Goal: Use online tool/utility: Utilize a website feature to perform a specific function

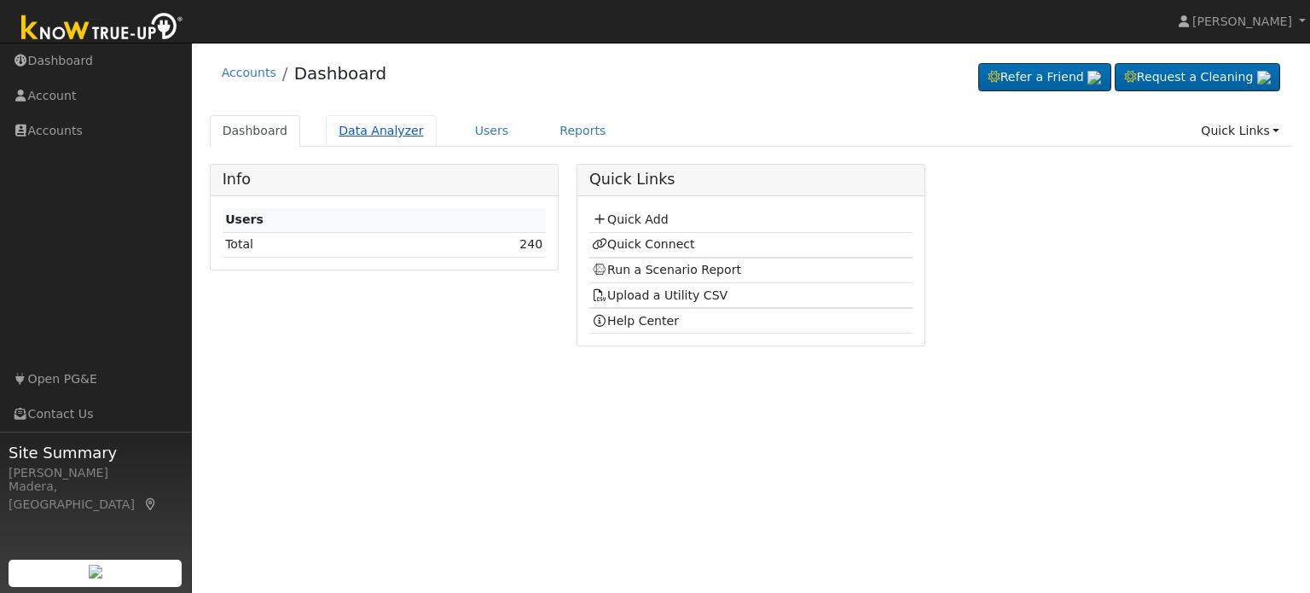
click at [386, 130] on link "Data Analyzer" at bounding box center [381, 131] width 111 height 32
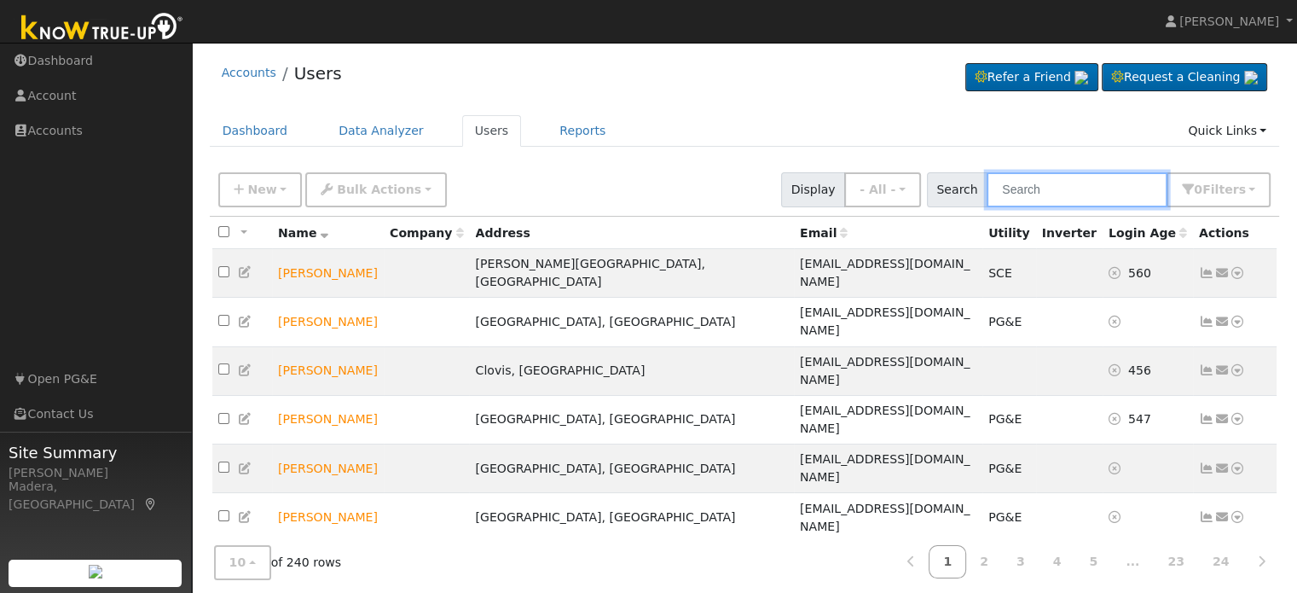
click at [1057, 187] on input "text" at bounding box center [1077, 189] width 181 height 35
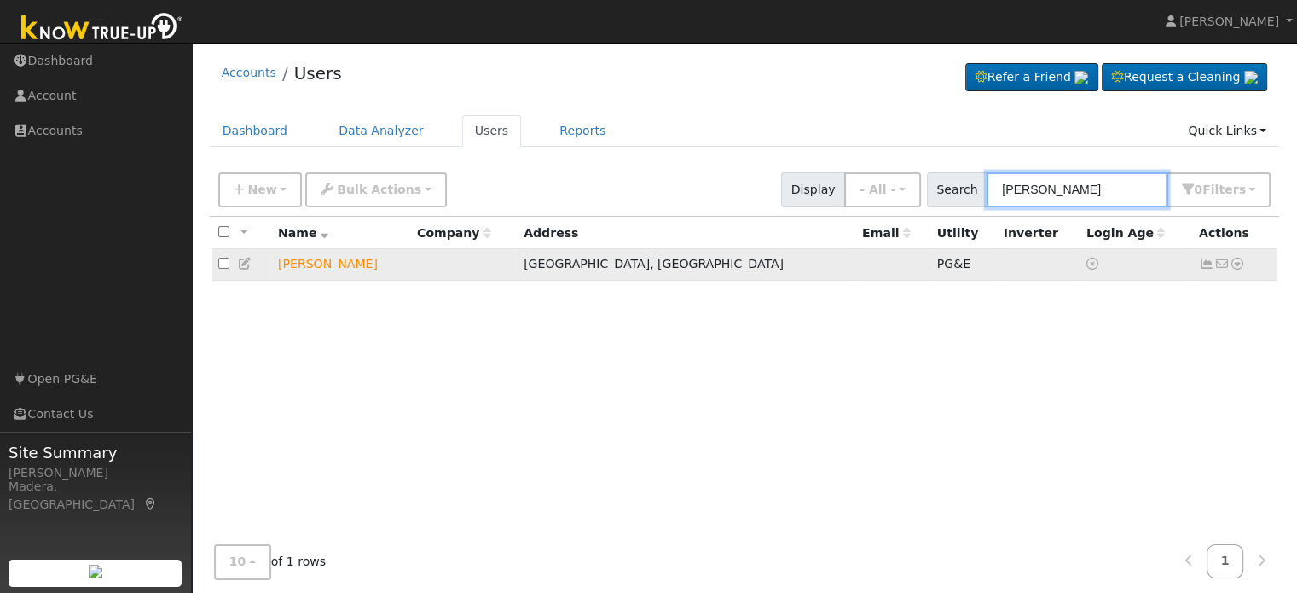
type input "[PERSON_NAME]"
click at [1235, 263] on icon at bounding box center [1237, 264] width 15 height 12
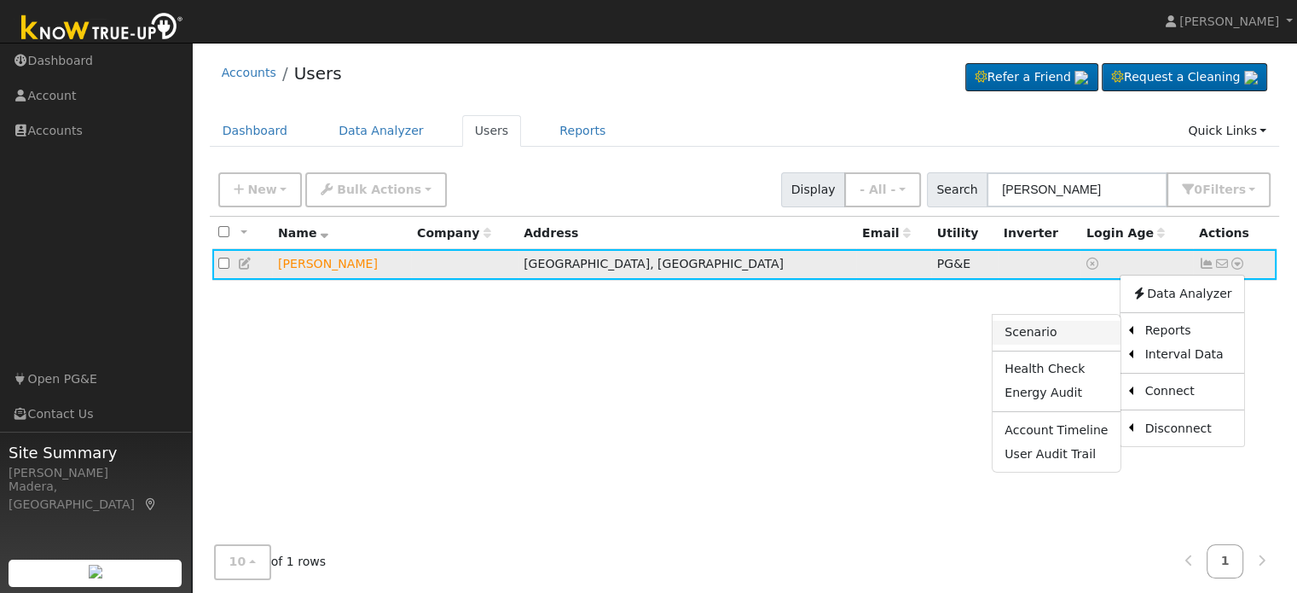
click at [1078, 332] on link "Scenario" at bounding box center [1056, 333] width 127 height 24
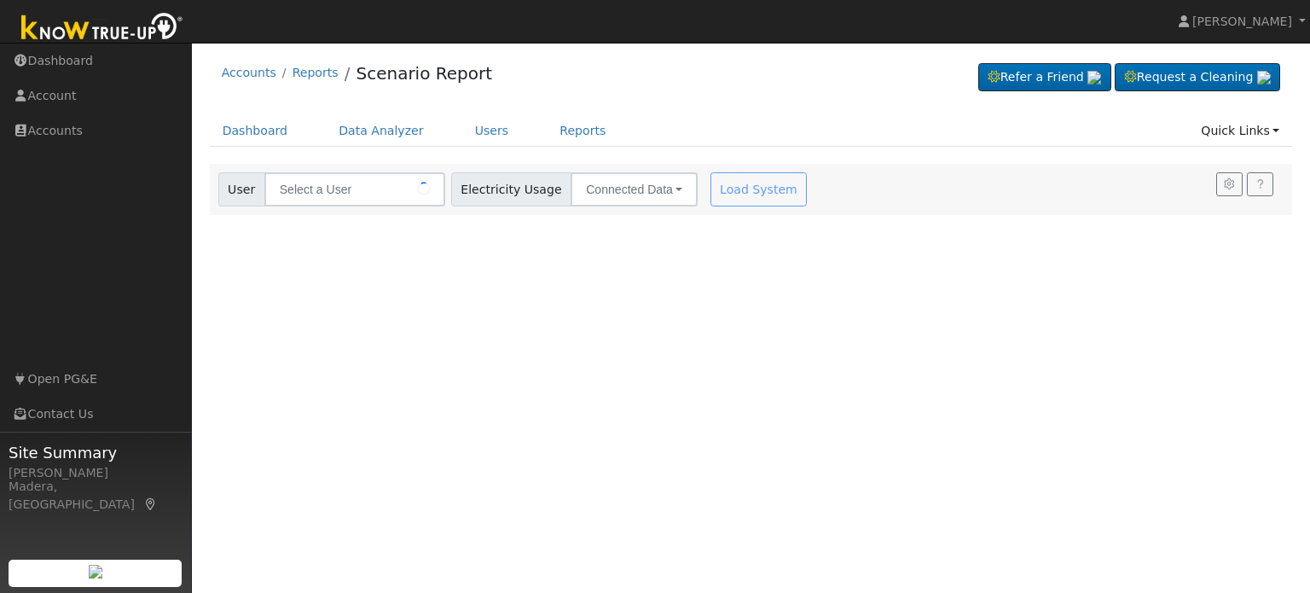
type input "[PERSON_NAME]"
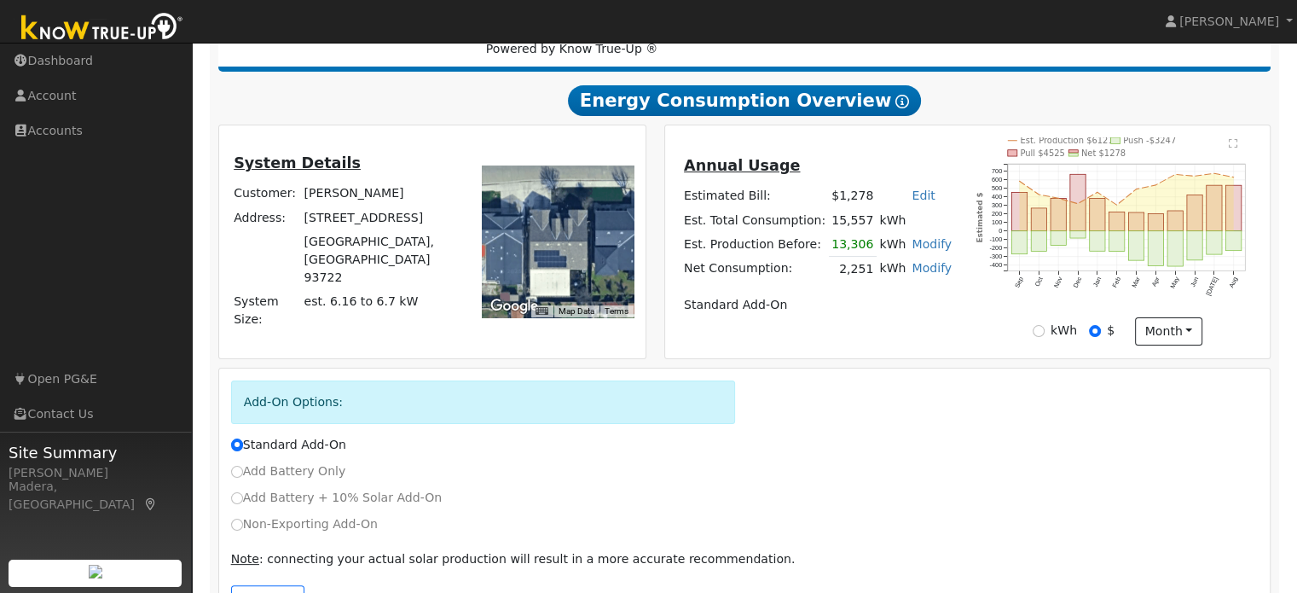
scroll to position [328, 0]
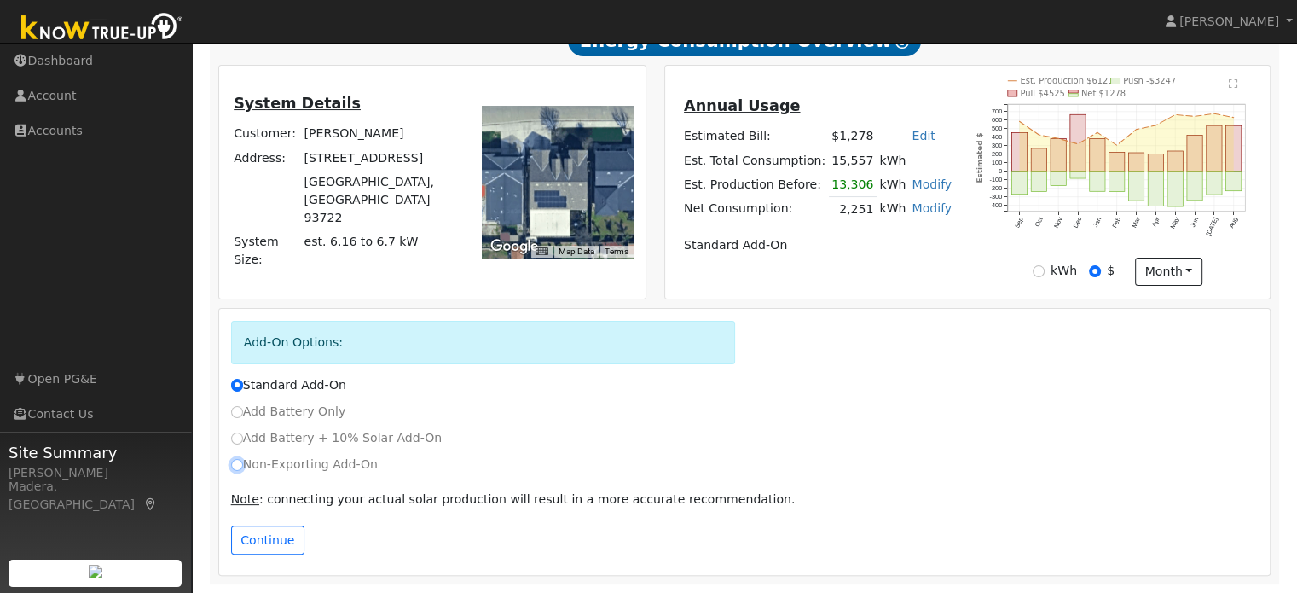
click at [235, 463] on input "Non-Exporting Add-On" at bounding box center [237, 465] width 12 height 12
radio input "true"
radio input "false"
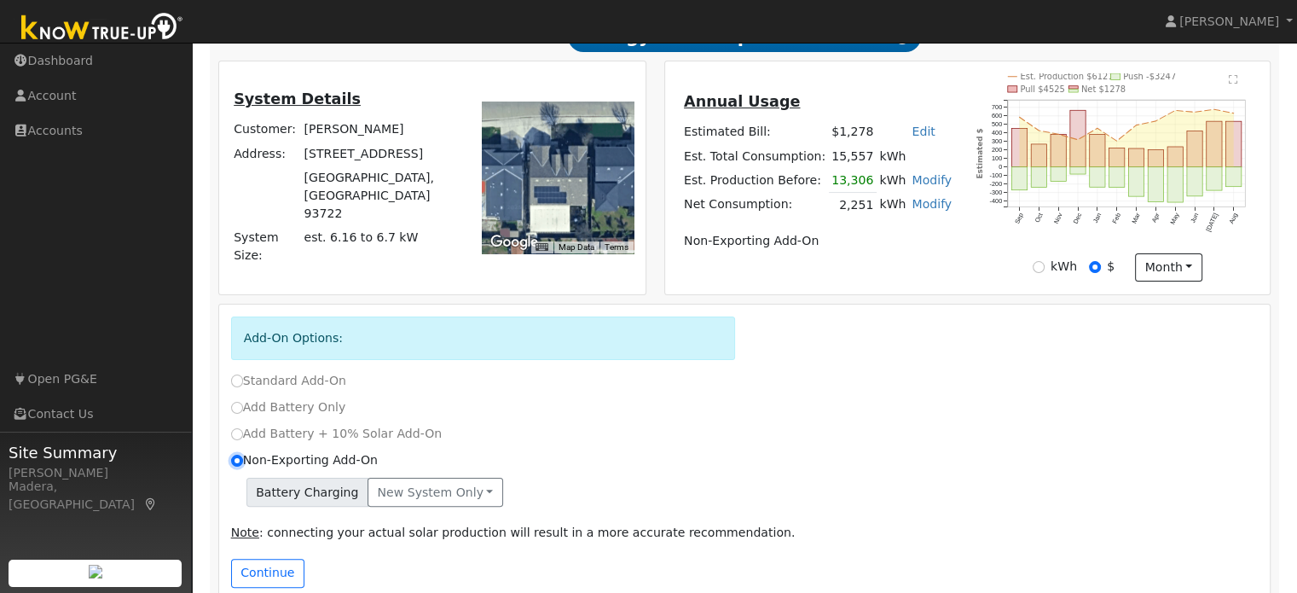
scroll to position [0, 0]
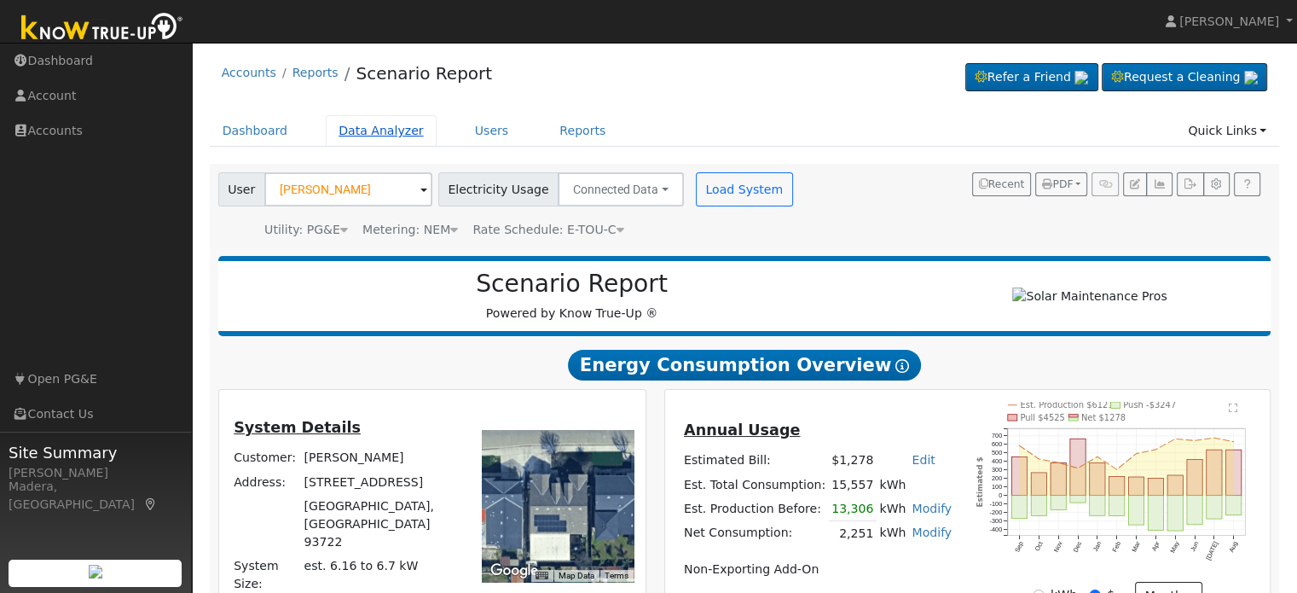
click at [379, 133] on link "Data Analyzer" at bounding box center [381, 131] width 111 height 32
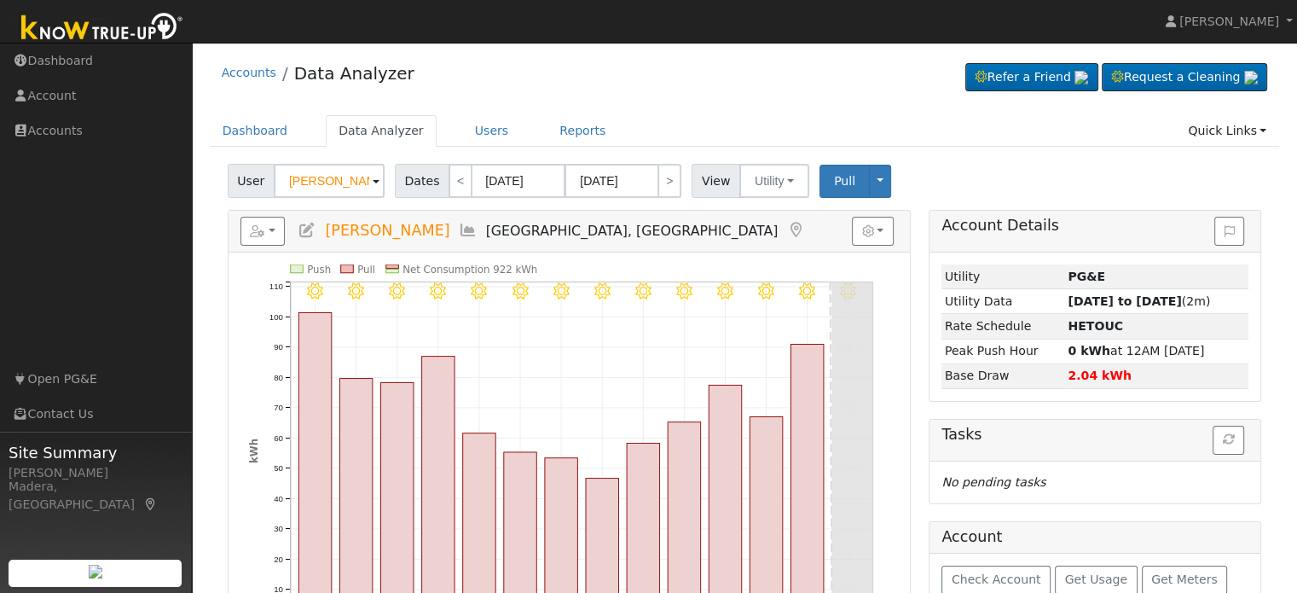
click at [316, 189] on input "[PERSON_NAME]" at bounding box center [329, 181] width 111 height 34
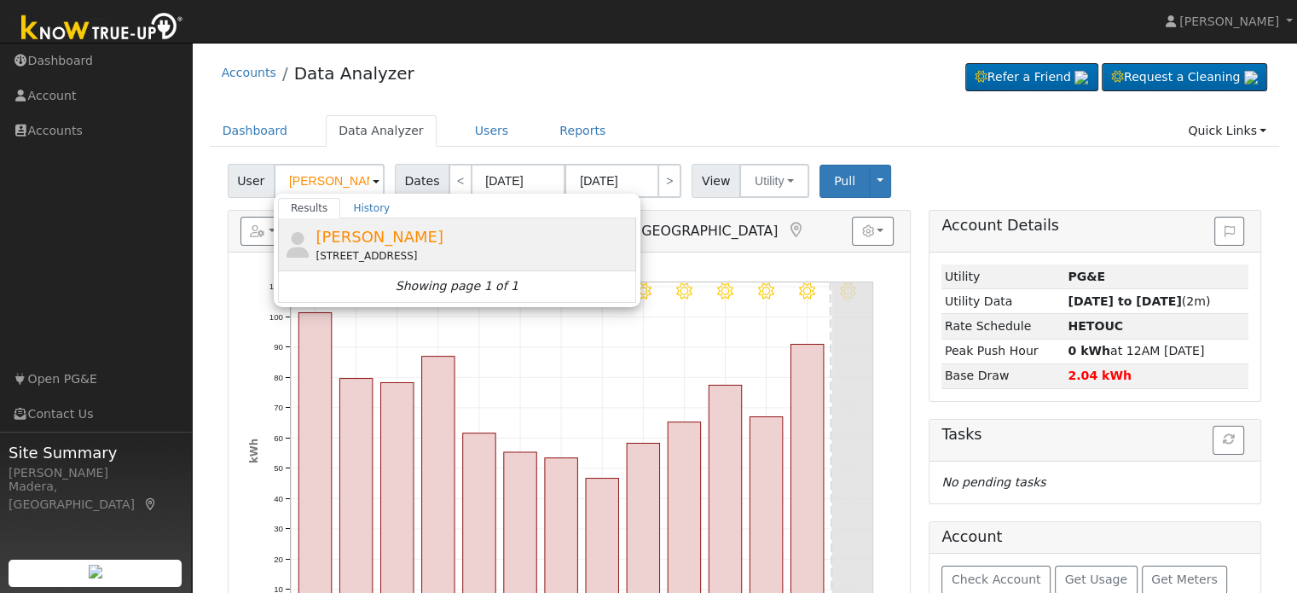
click at [370, 252] on div "3761 West Princeton Avenue, Fresno, CA 93722" at bounding box center [474, 255] width 316 height 15
type input "Tony Apodaca"
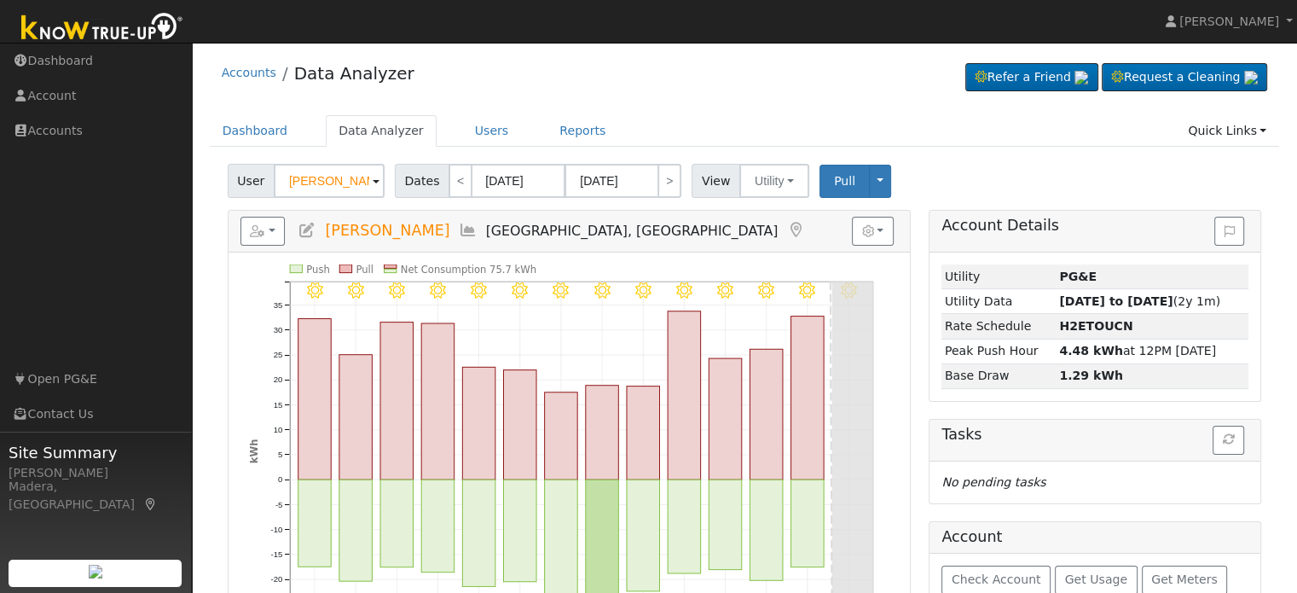
scroll to position [93, 0]
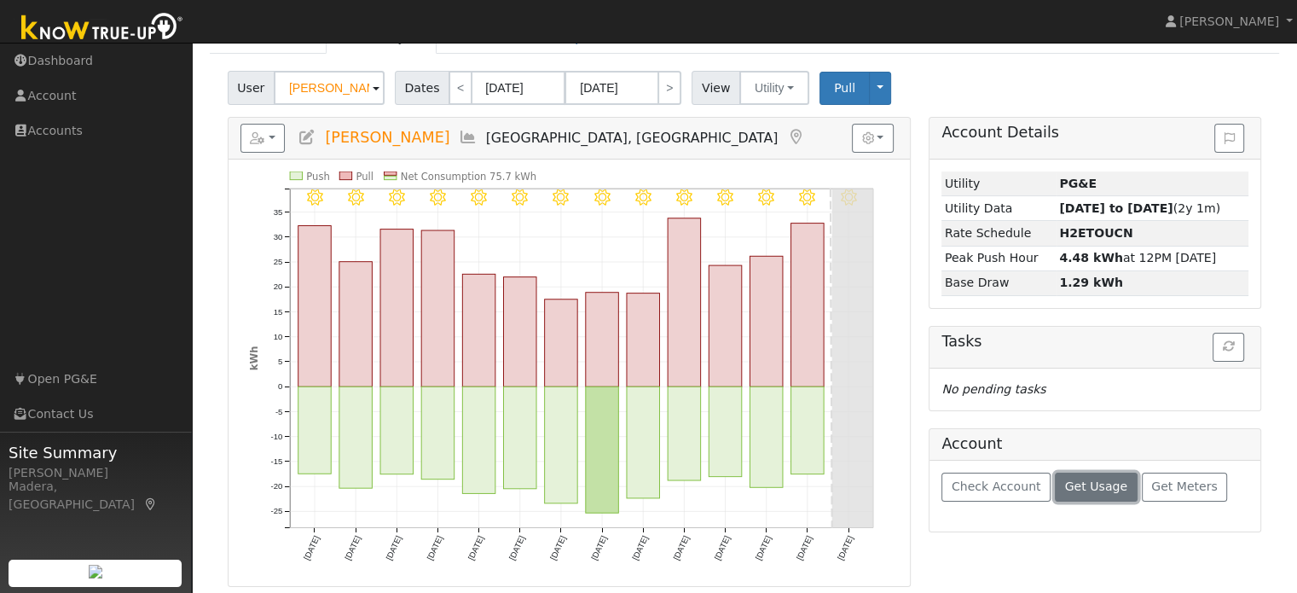
click at [1088, 481] on span "Get Usage" at bounding box center [1096, 486] width 62 height 14
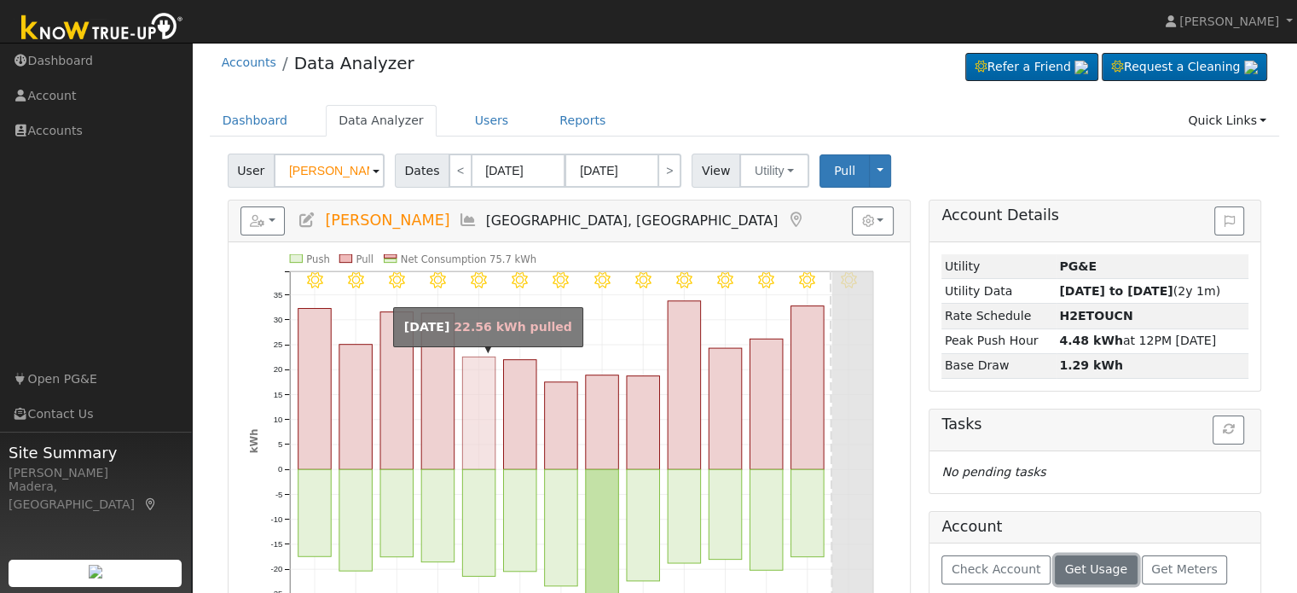
scroll to position [0, 0]
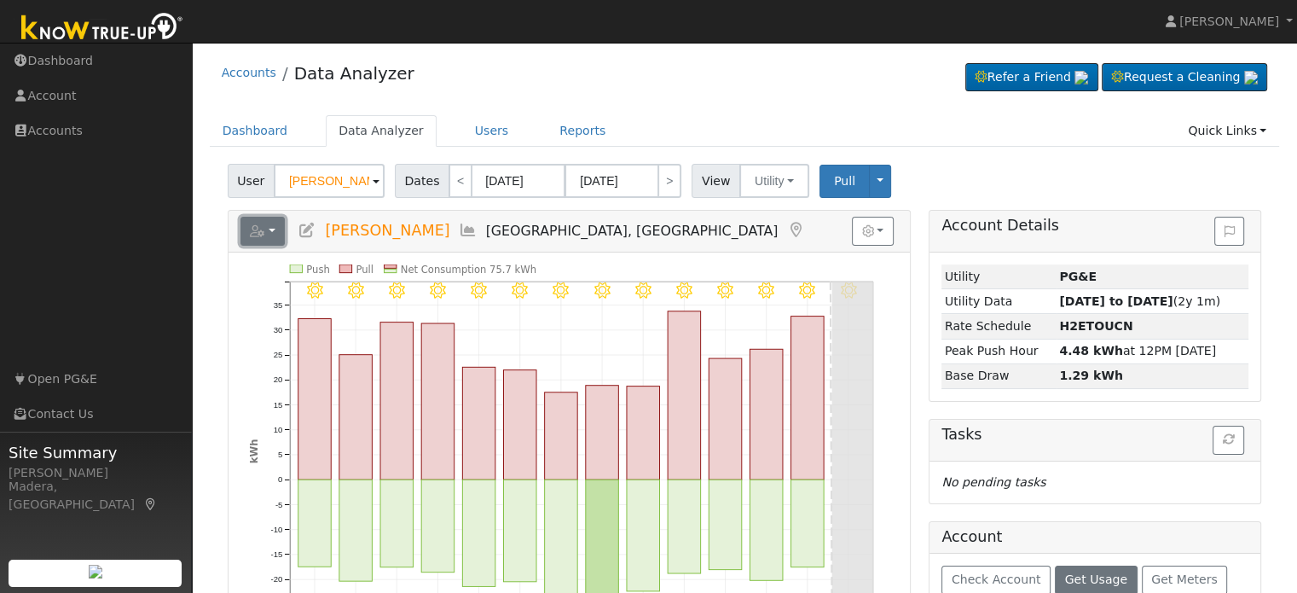
click at [276, 224] on button "button" at bounding box center [263, 231] width 45 height 29
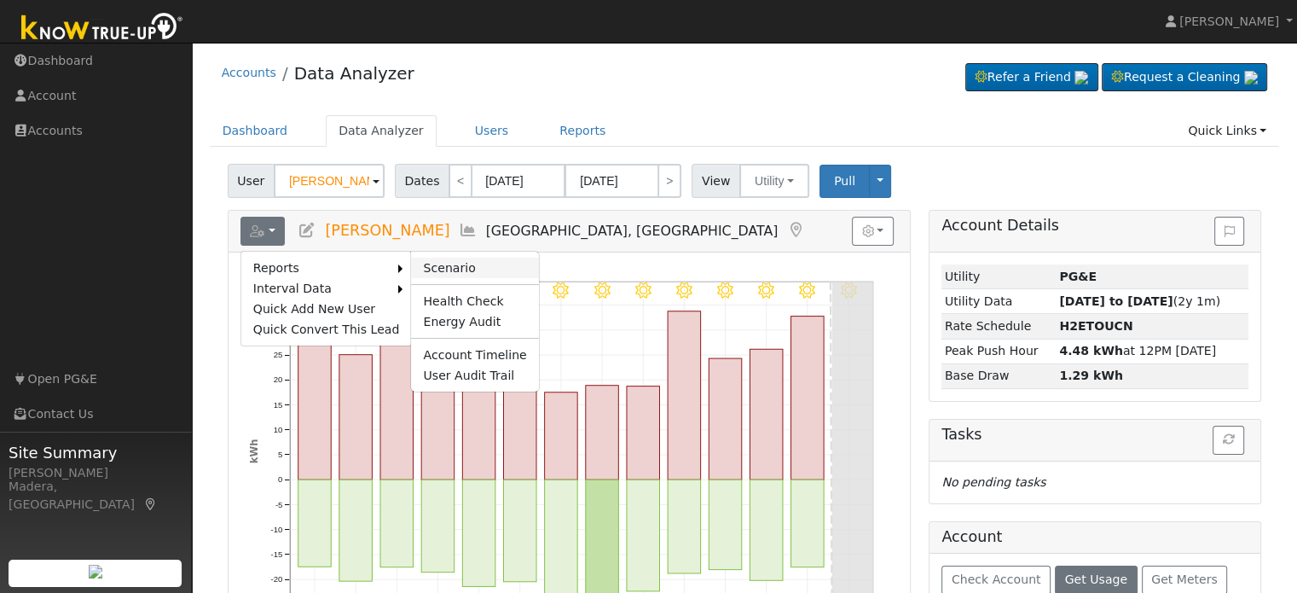
click at [414, 269] on link "Scenario" at bounding box center [474, 268] width 127 height 20
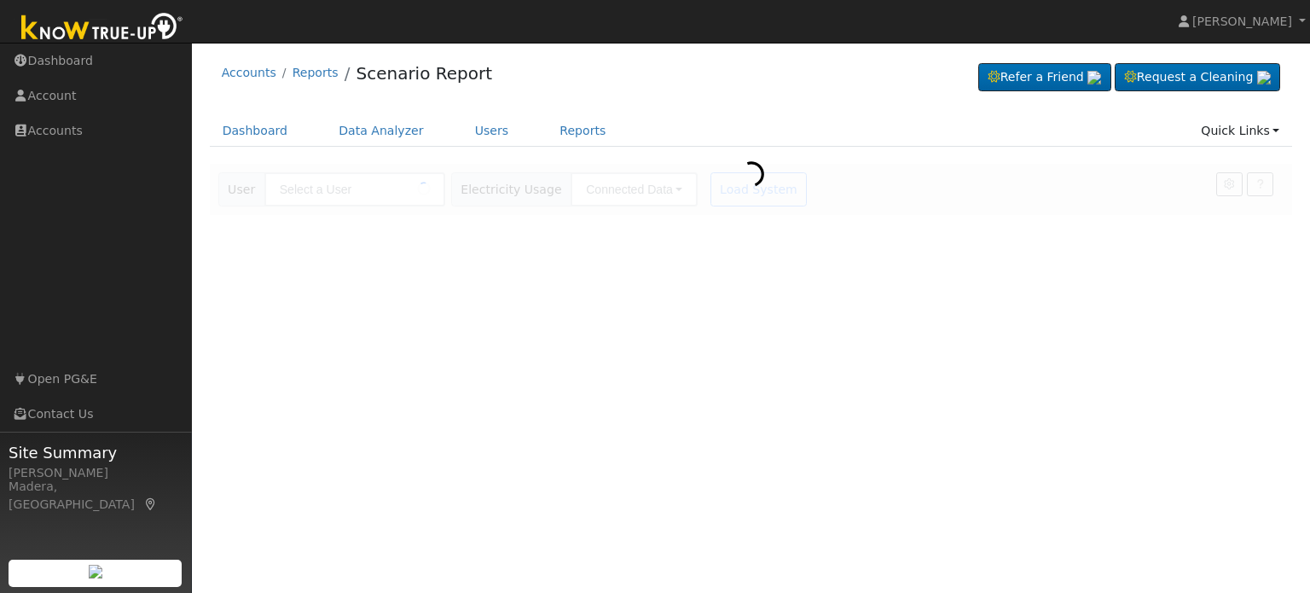
type input "[PERSON_NAME]"
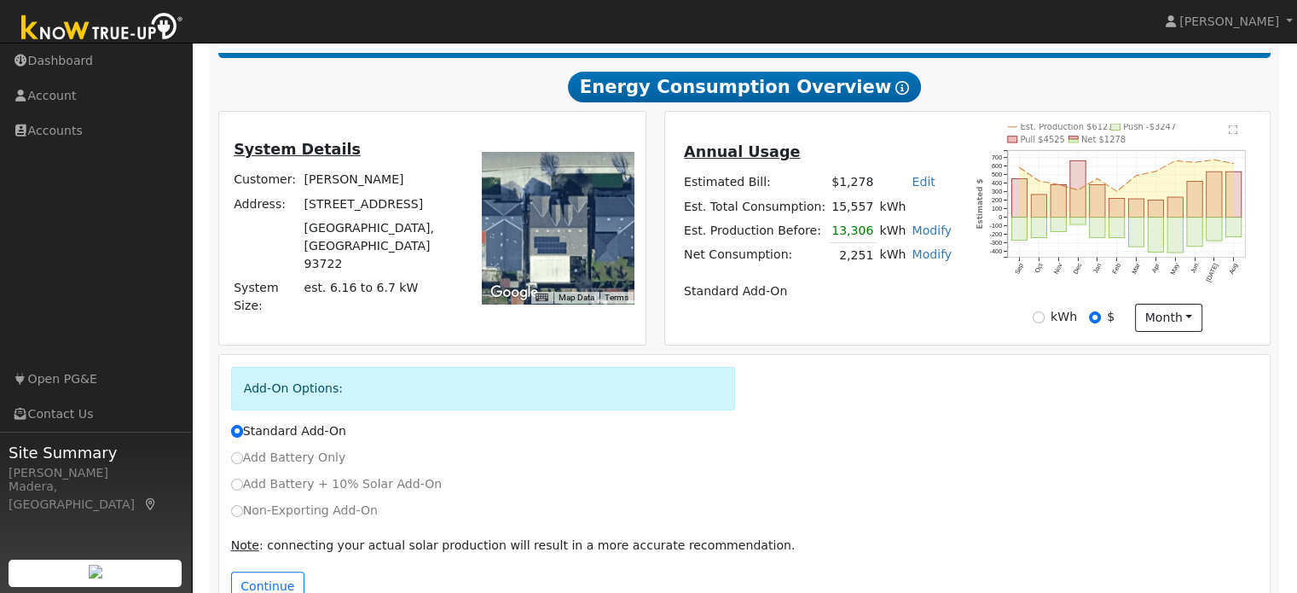
scroll to position [328, 0]
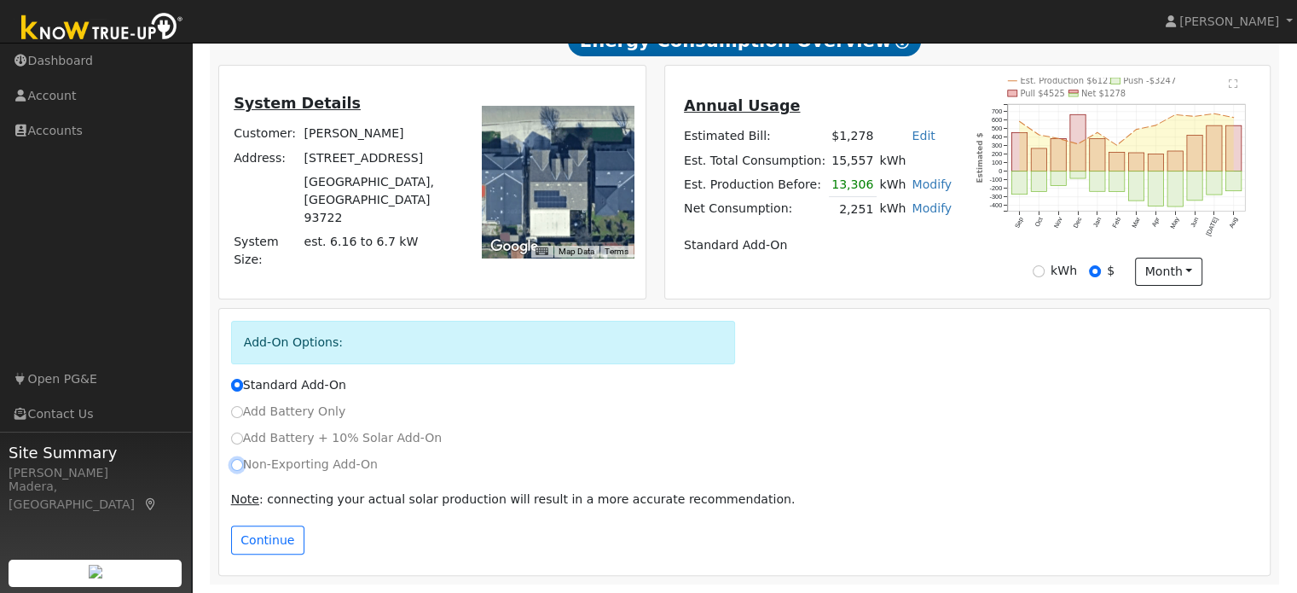
click at [233, 469] on input "Non-Exporting Add-On" at bounding box center [237, 465] width 12 height 12
radio input "true"
radio input "false"
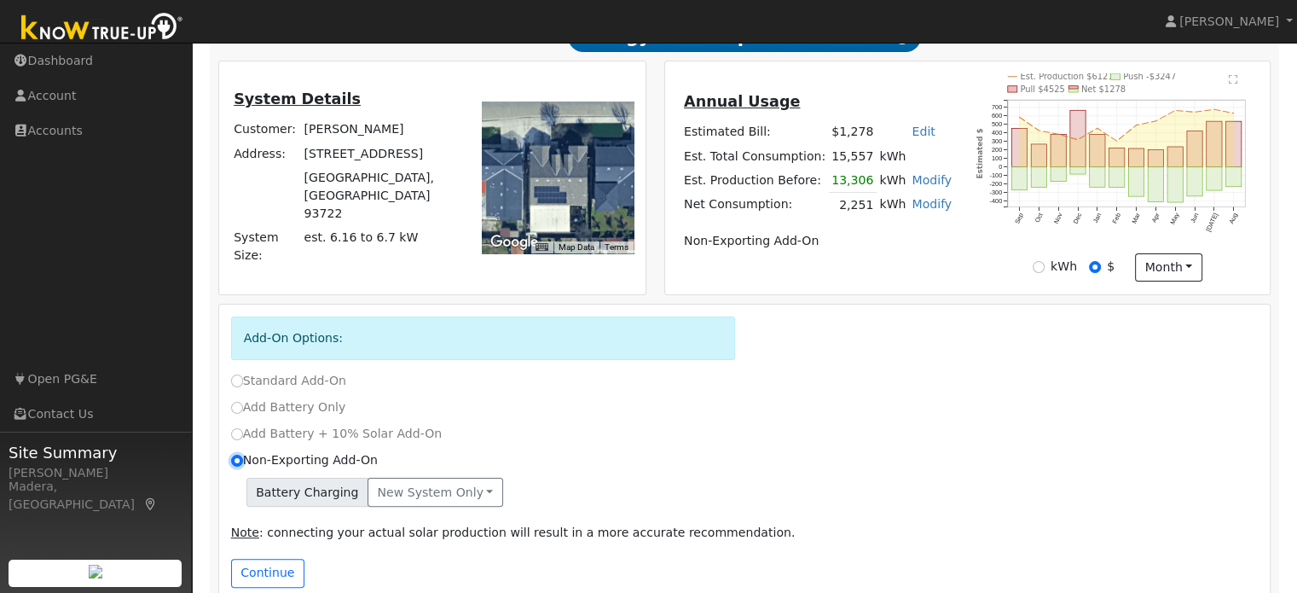
scroll to position [365, 0]
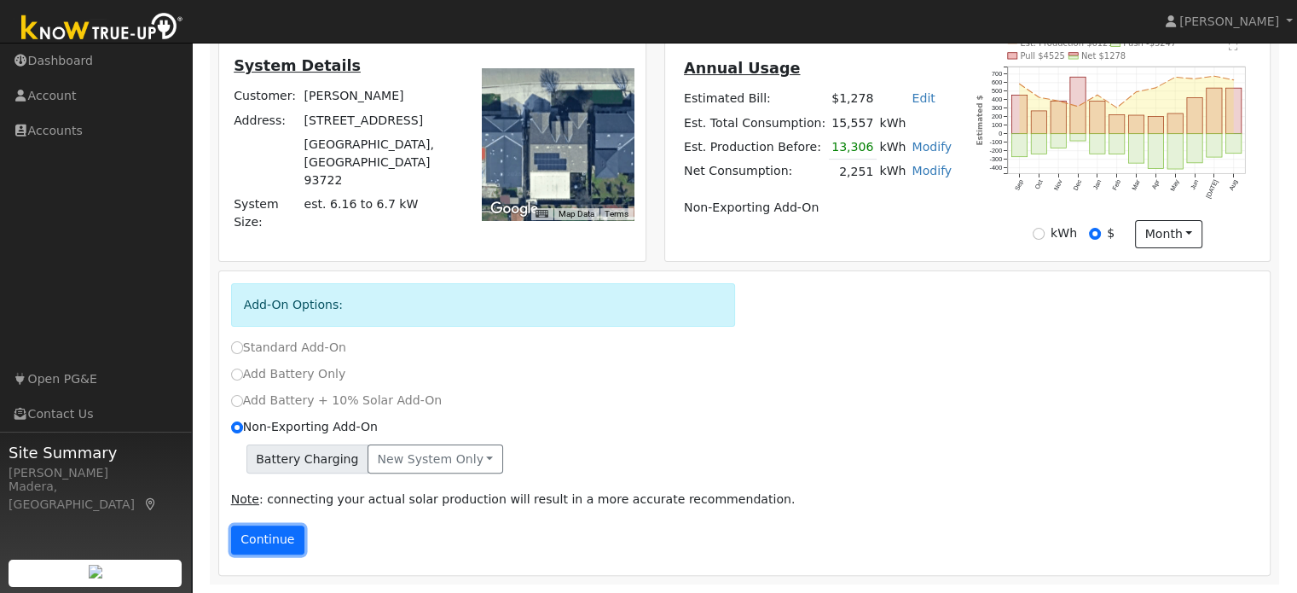
click at [263, 547] on button "Continue" at bounding box center [267, 539] width 73 height 29
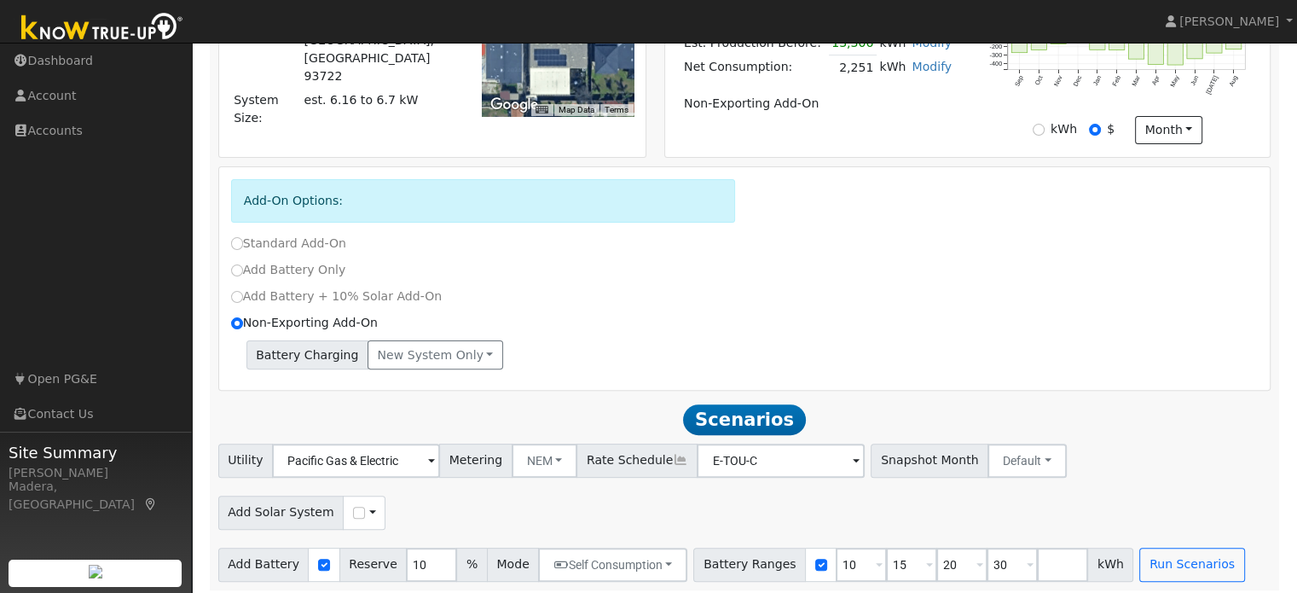
scroll to position [478, 0]
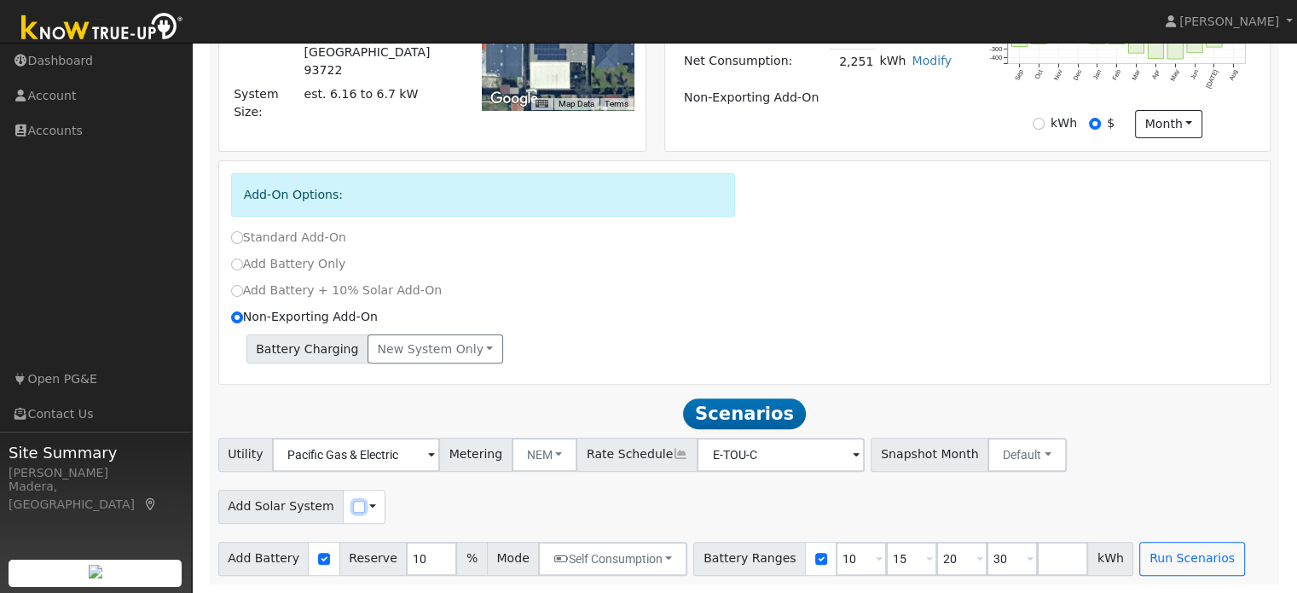
click at [353, 509] on input "checkbox" at bounding box center [359, 507] width 12 height 12
checkbox input "true"
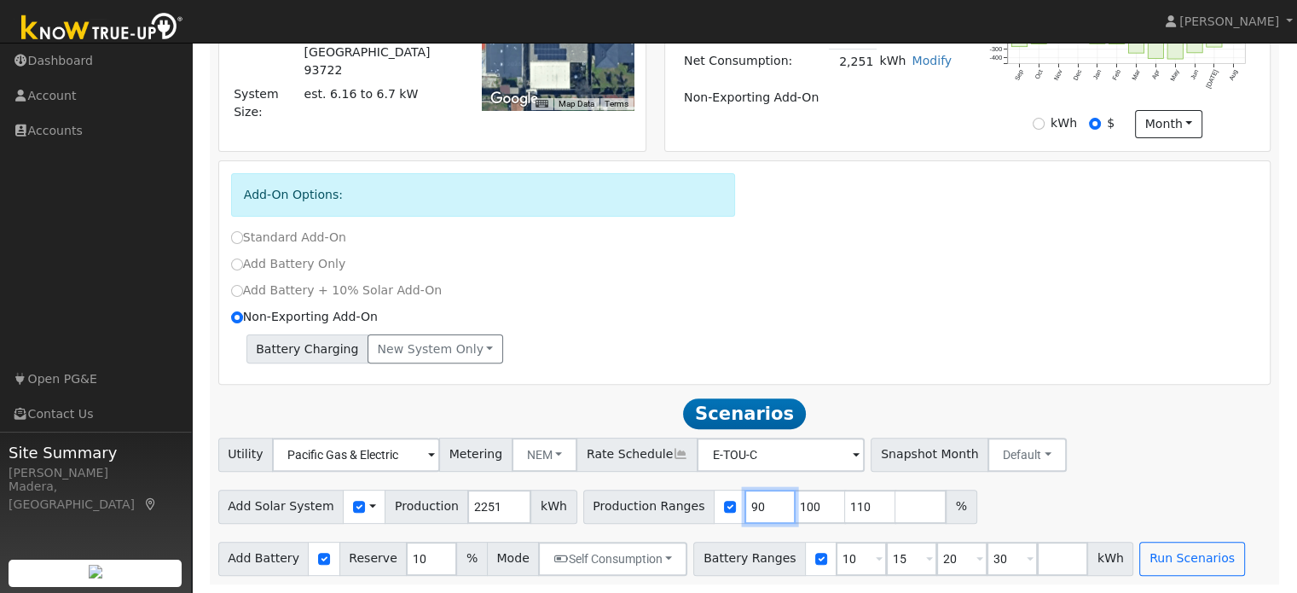
click at [745, 503] on input "90" at bounding box center [770, 507] width 51 height 34
type input "100"
type input "110"
type input "172"
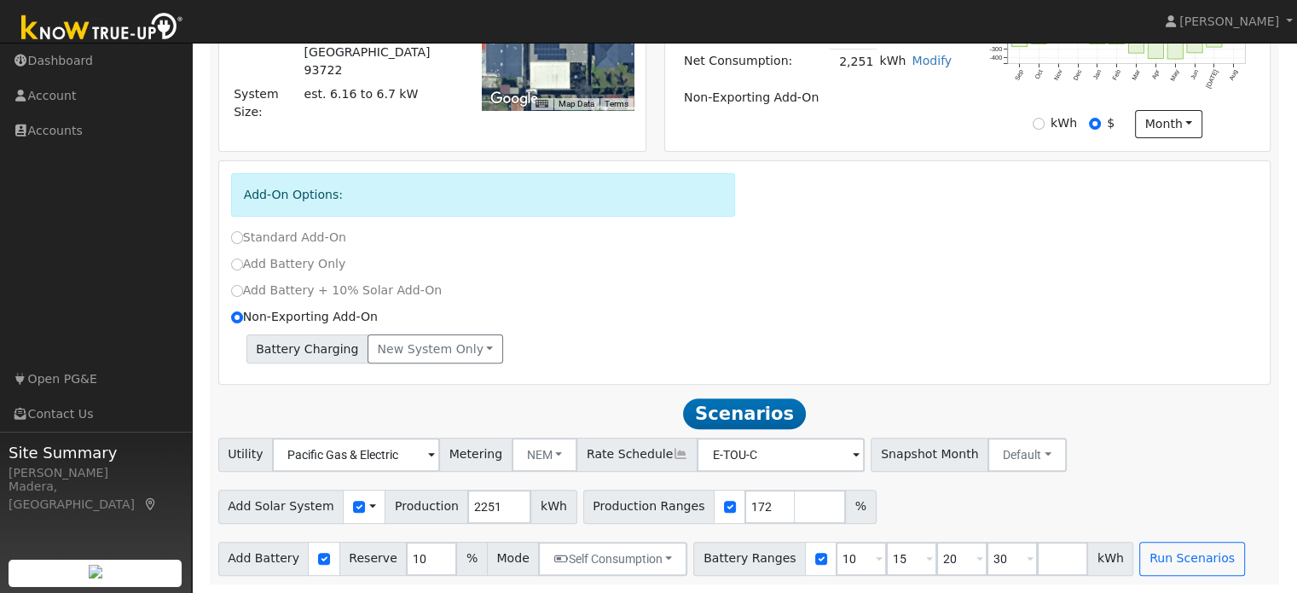
click at [945, 323] on div "Non-Exporting Add-On" at bounding box center [745, 317] width 1046 height 18
click at [836, 552] on input "10" at bounding box center [861, 559] width 51 height 34
type input "1"
type input "20"
type input "30"
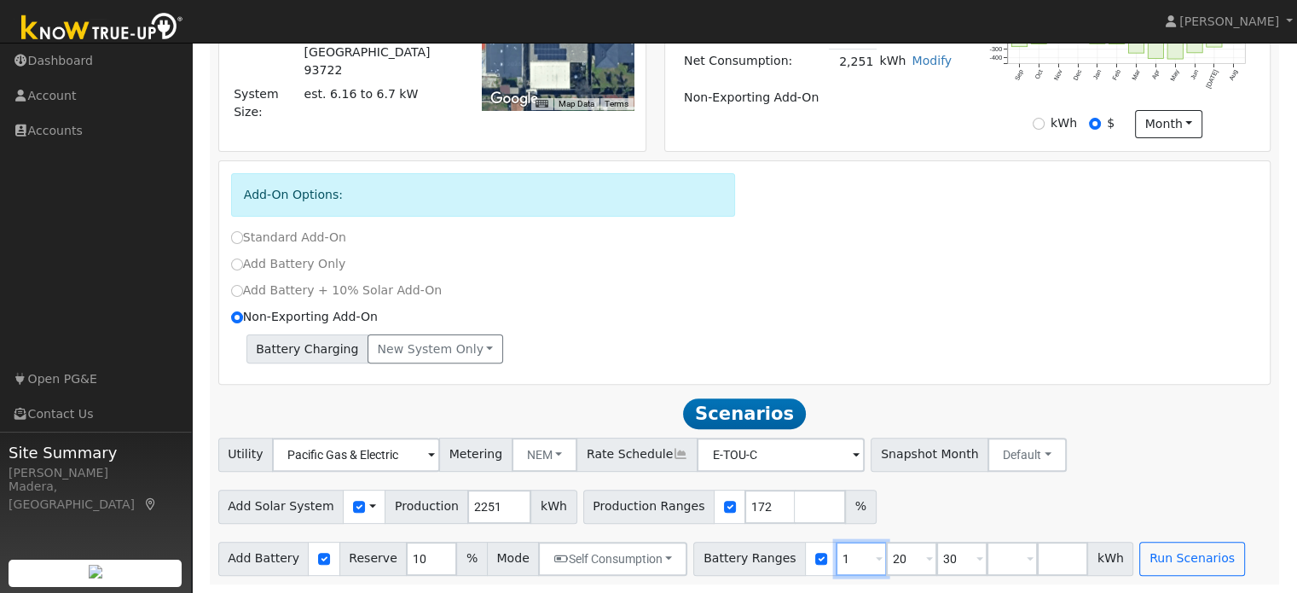
type input "20"
type input "30"
type input "3"
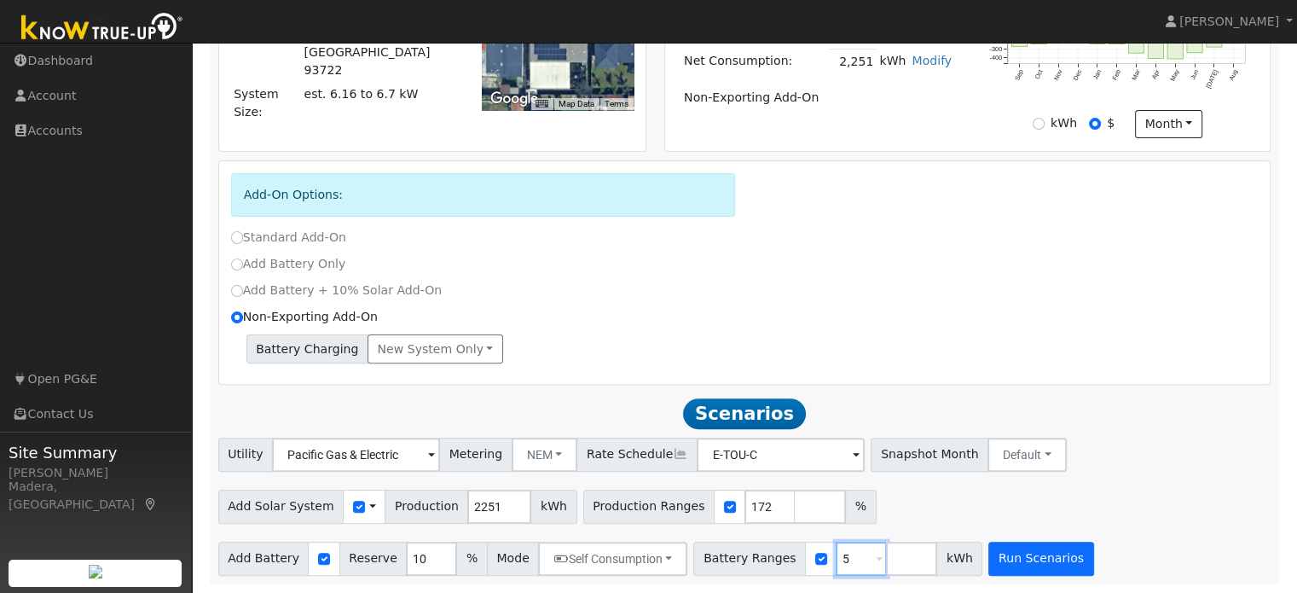
type input "5"
click at [1013, 560] on button "Run Scenarios" at bounding box center [1041, 559] width 105 height 34
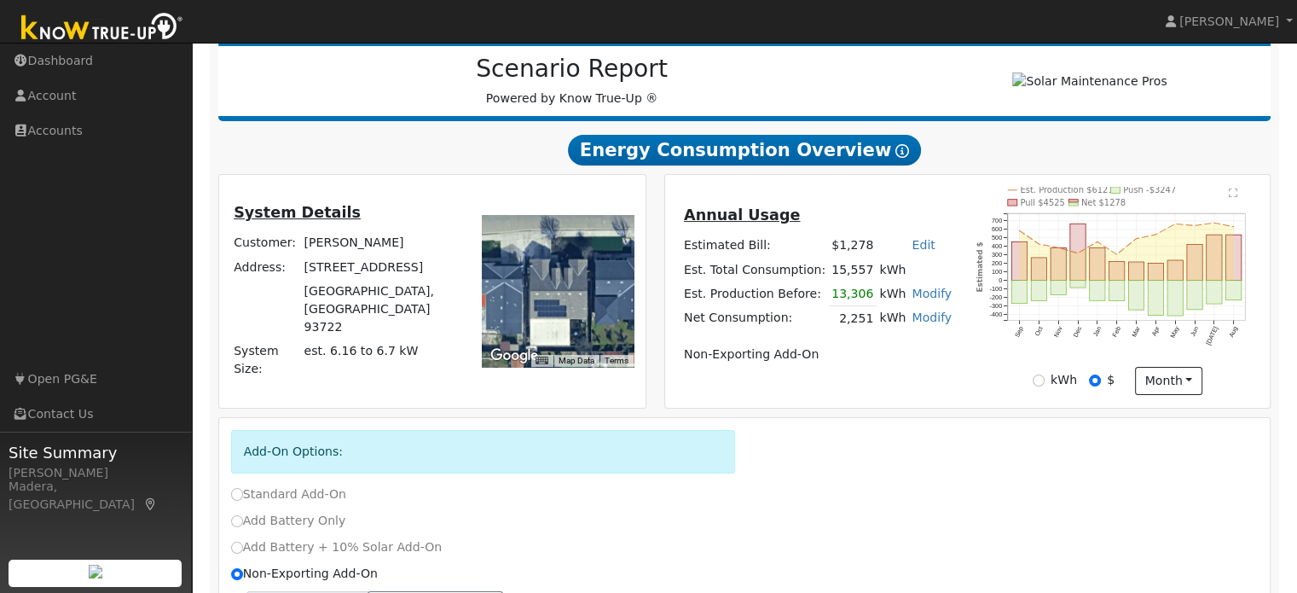
scroll to position [212, 0]
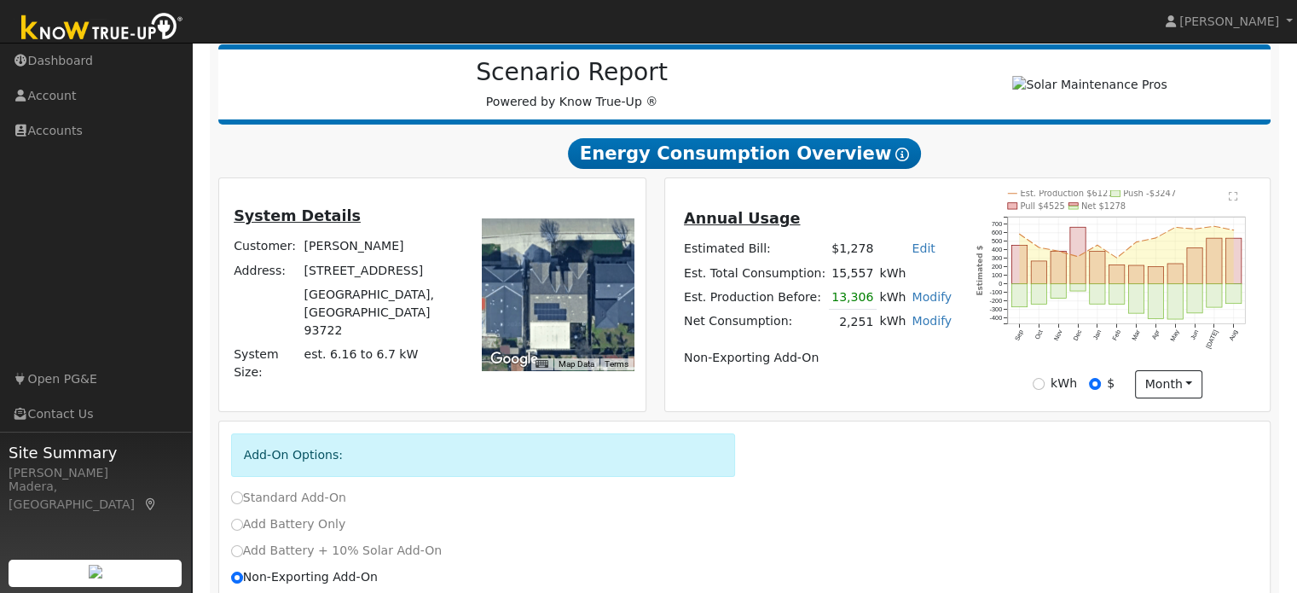
click at [912, 252] on link "Edit" at bounding box center [923, 248] width 23 height 14
type input "1179"
click at [942, 235] on div "Annual Usage Estimated Bill: $1,278 Edit Estimated Bill $ 1179 Annual Est. Tota…" at bounding box center [817, 294] width 299 height 175
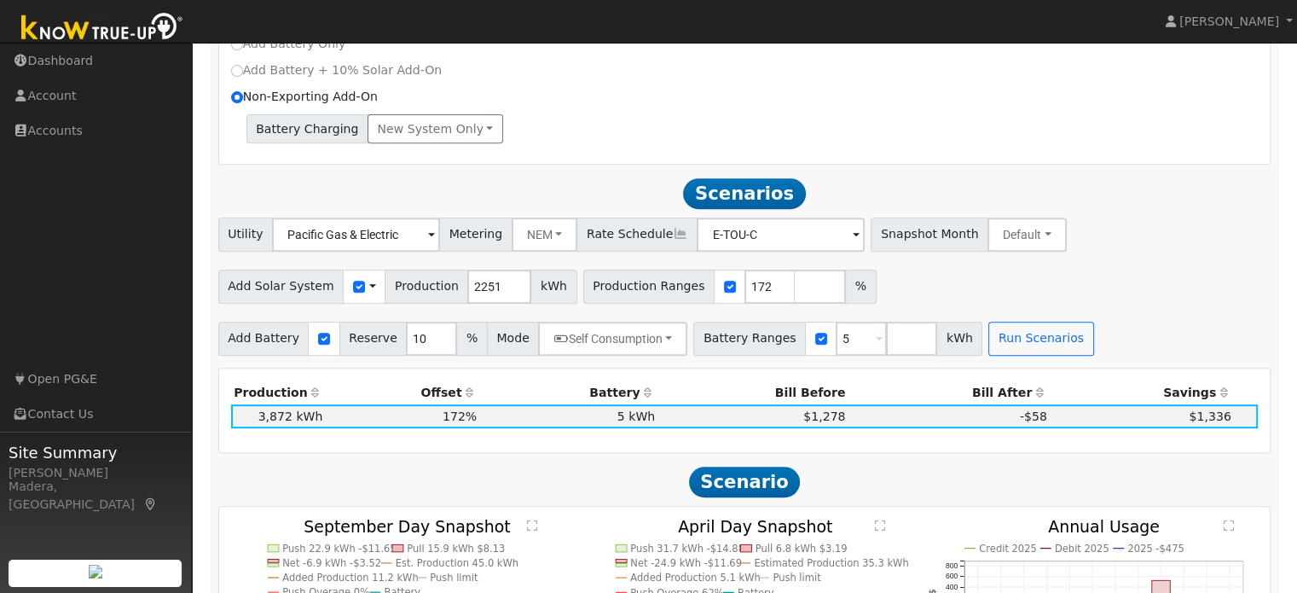
scroll to position [690, 0]
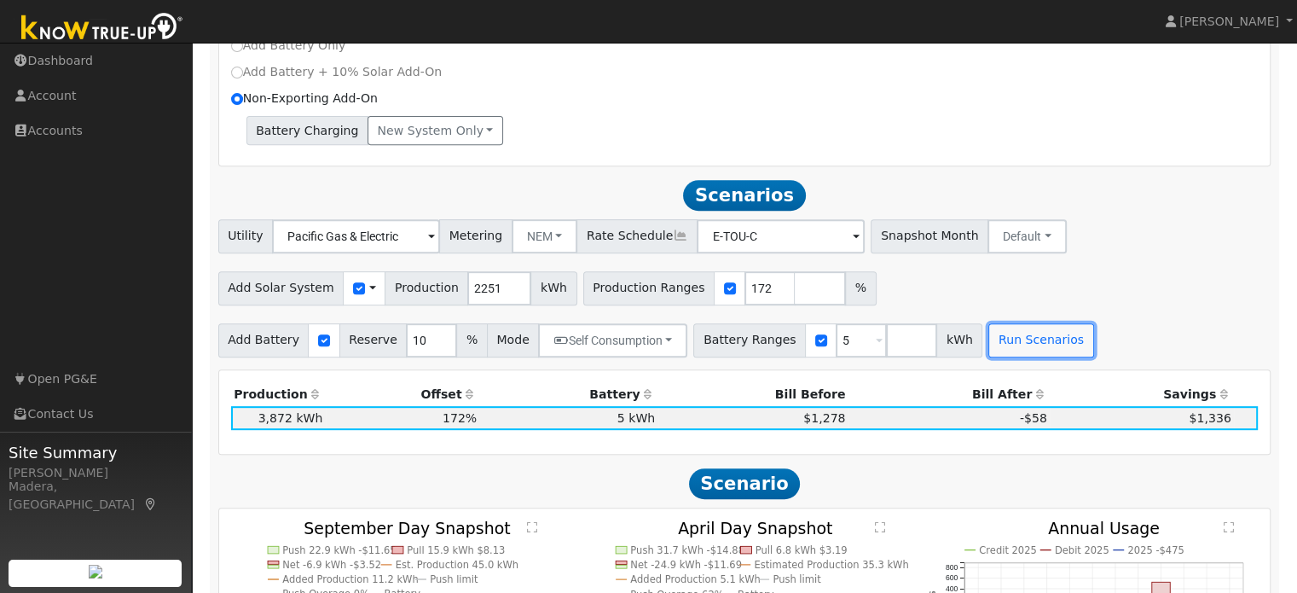
click at [1030, 335] on button "Run Scenarios" at bounding box center [1041, 340] width 105 height 34
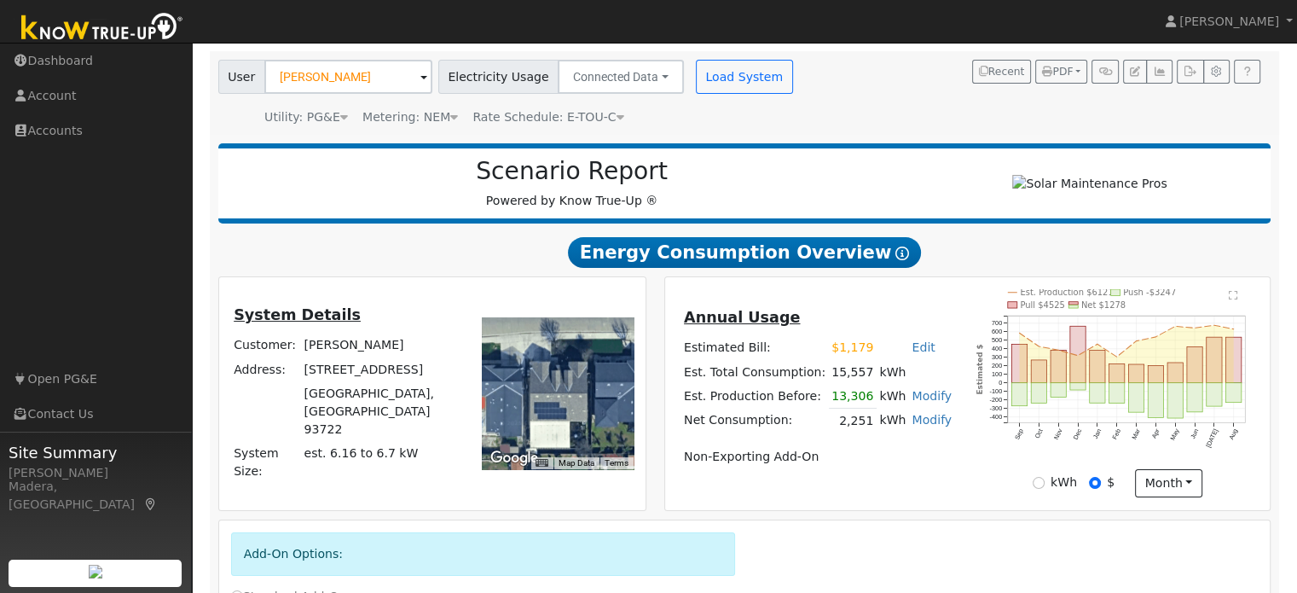
scroll to position [81, 0]
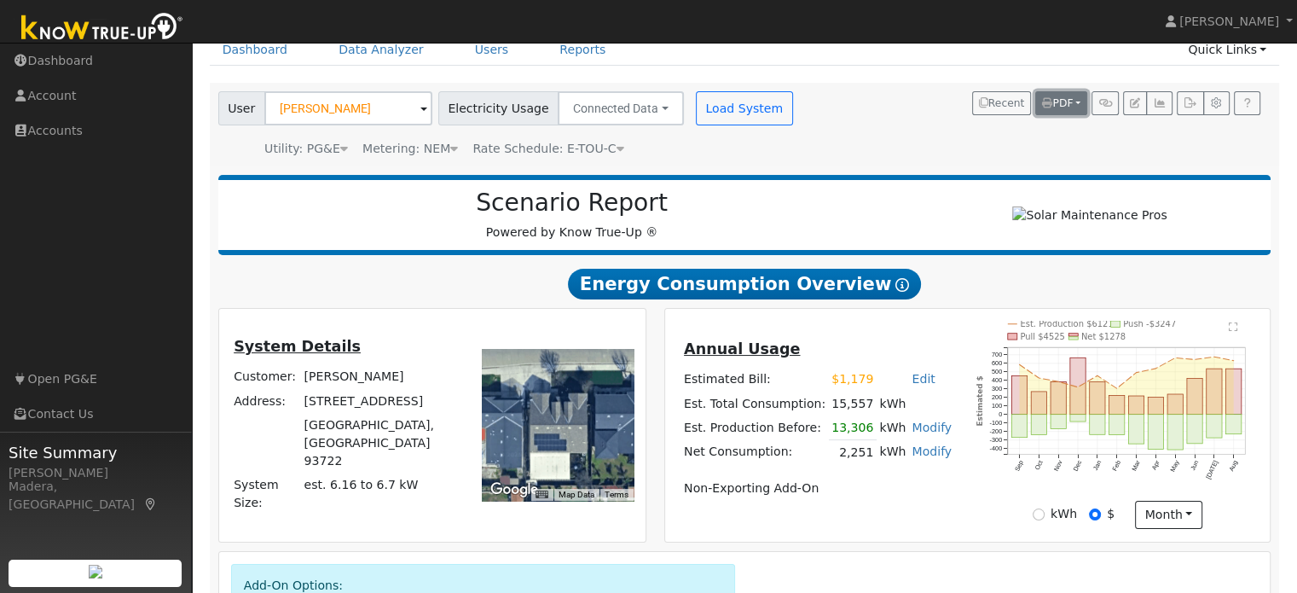
click at [1054, 105] on span "PDF" at bounding box center [1057, 103] width 31 height 12
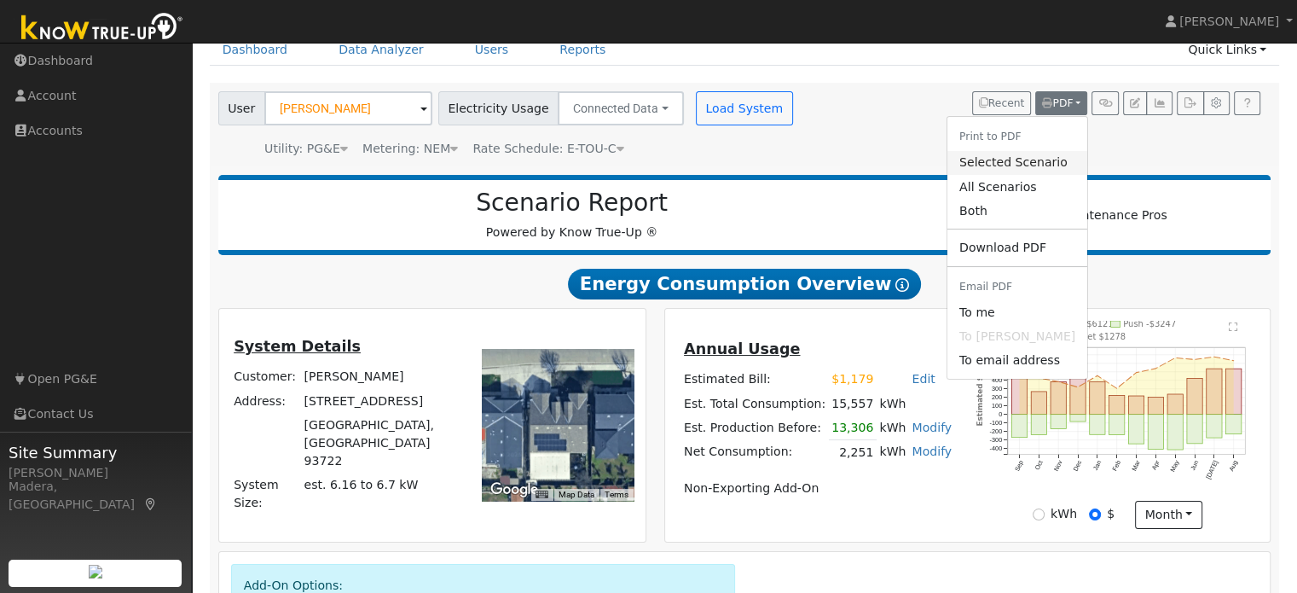
click at [1017, 164] on link "Selected Scenario" at bounding box center [1018, 163] width 140 height 24
